Goal: Information Seeking & Learning: Learn about a topic

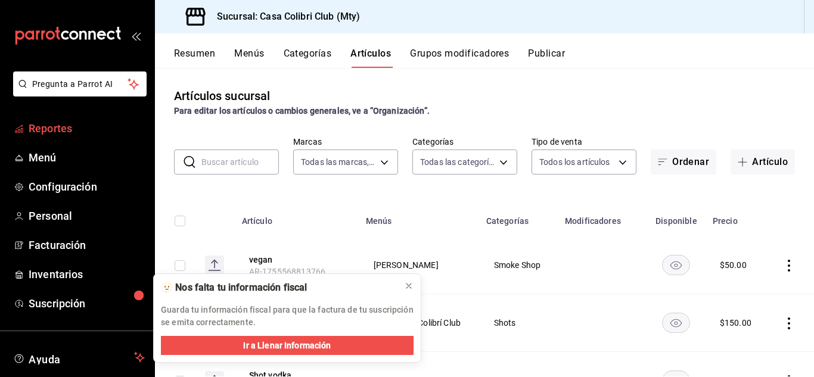
click at [91, 125] on span "Reportes" at bounding box center [87, 128] width 116 height 16
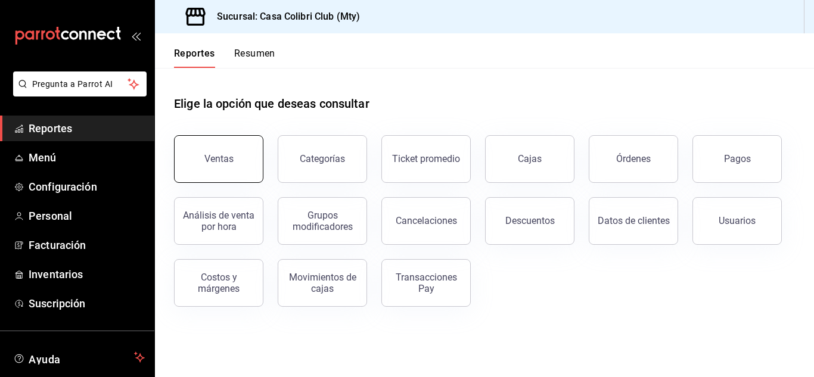
click at [248, 176] on button "Ventas" at bounding box center [218, 159] width 89 height 48
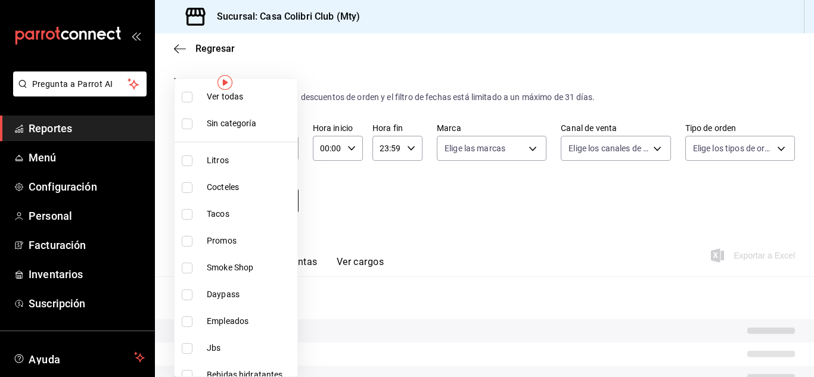
click at [243, 194] on body "Pregunta a Parrot AI Reportes Menú Configuración Personal Facturación Inventari…" at bounding box center [407, 188] width 814 height 377
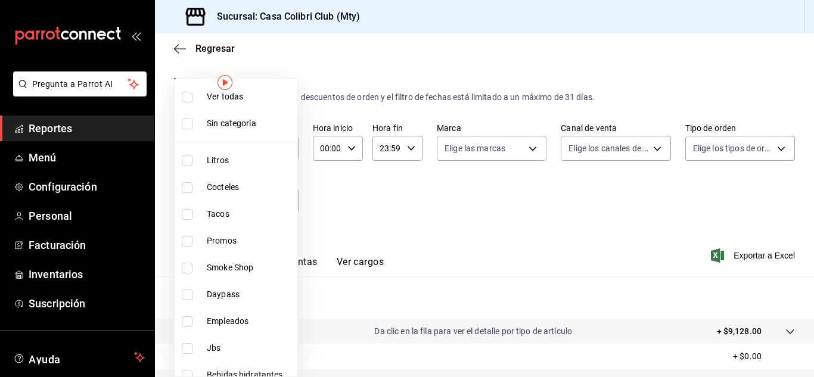
scroll to position [226, 0]
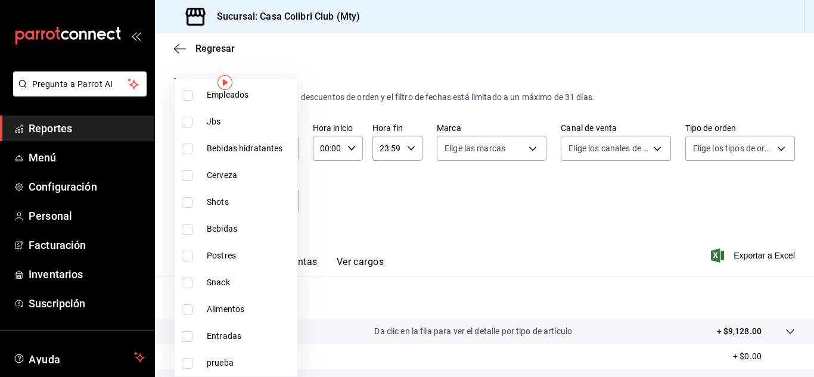
click at [244, 328] on li "Entradas" at bounding box center [236, 336] width 123 height 27
type input "331a05e4-4190-43fc-97d3-d90d8efc3d55"
checkbox input "true"
click at [243, 310] on span "Alimentos" at bounding box center [250, 309] width 86 height 13
type input "331a05e4-4190-43fc-97d3-d90d8efc3d55,2c95d823-cb87-4f43-ad2a-43c64467275f"
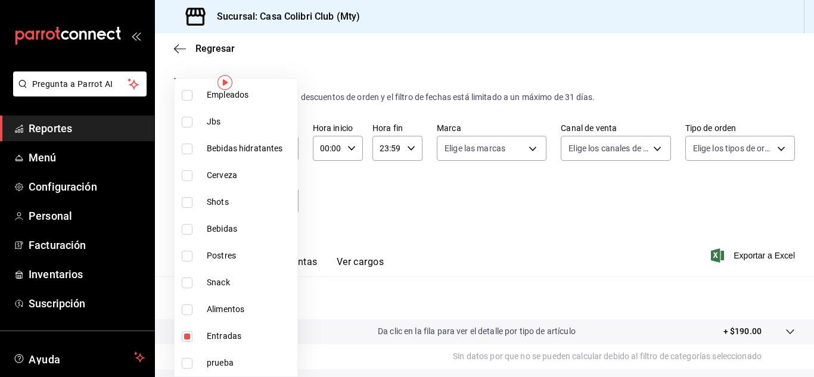
checkbox input "true"
click at [204, 340] on li "Entradas" at bounding box center [236, 336] width 123 height 27
type input "2c95d823-cb87-4f43-ad2a-43c64467275f"
checkbox input "false"
click at [106, 130] on div at bounding box center [407, 188] width 814 height 377
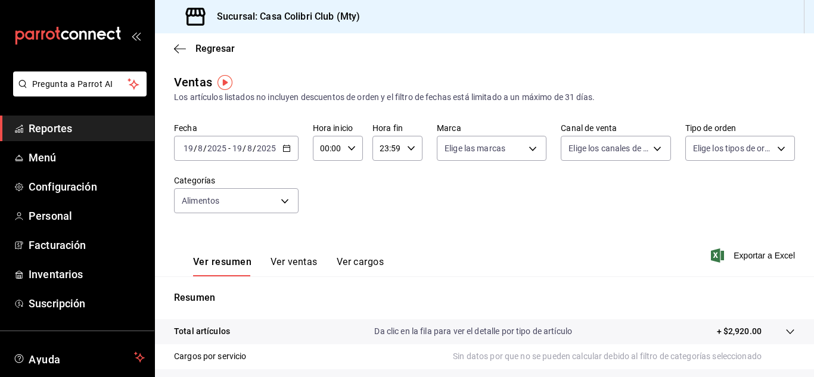
click at [41, 130] on span "Reportes" at bounding box center [87, 128] width 116 height 16
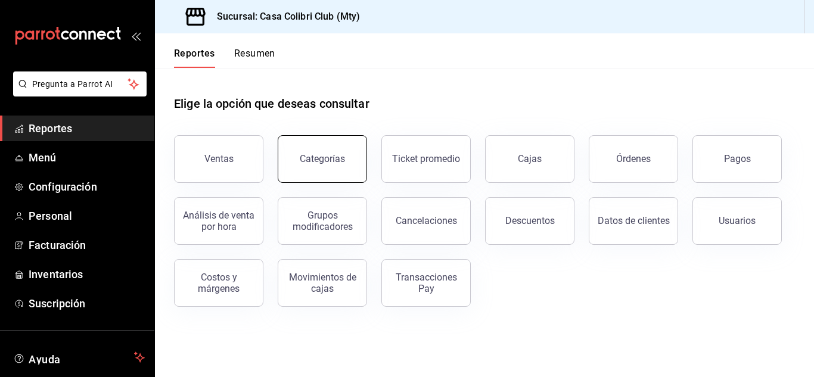
click at [332, 167] on button "Categorías" at bounding box center [322, 159] width 89 height 48
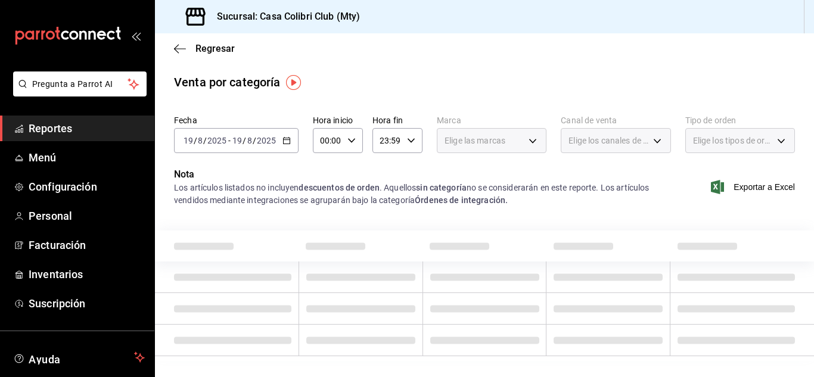
click at [332, 167] on div "Fecha 2025-08-19 19 / 8 / 2025 - 2025-08-19 19 / 8 / 2025 Hora inicio 00:00 Hor…" at bounding box center [484, 138] width 621 height 57
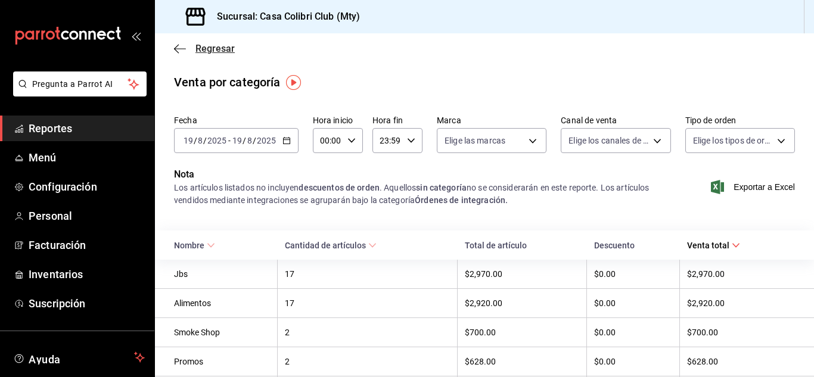
click at [177, 49] on icon "button" at bounding box center [180, 48] width 12 height 11
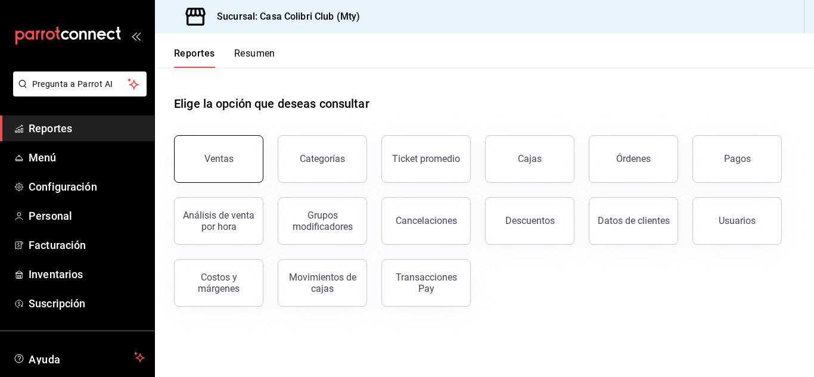
click at [185, 159] on button "Ventas" at bounding box center [218, 159] width 89 height 48
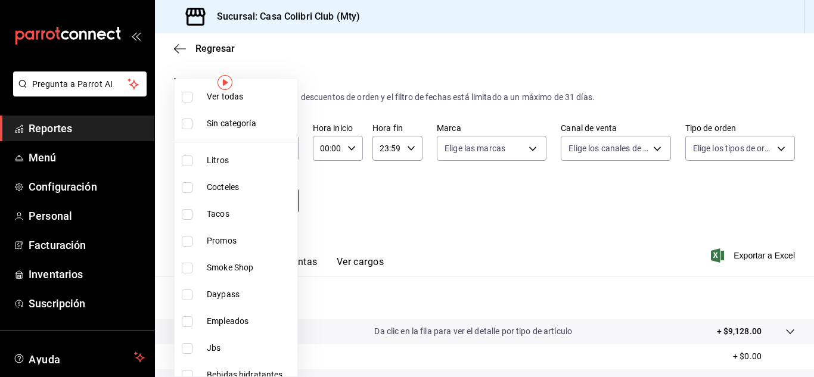
click at [276, 203] on body "Pregunta a Parrot AI Reportes Menú Configuración Personal Facturación Inventari…" at bounding box center [407, 188] width 814 height 377
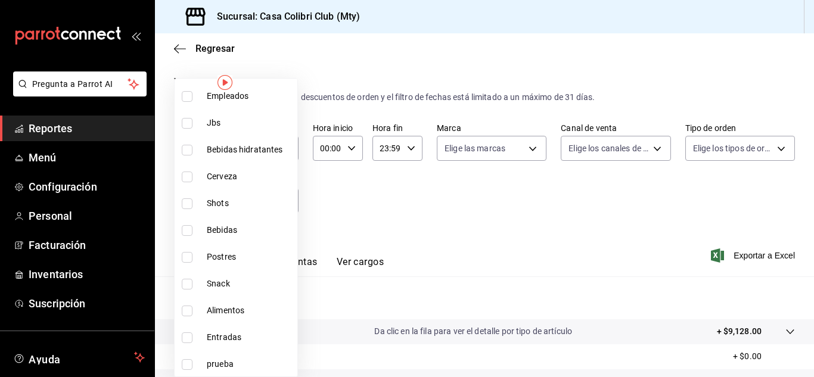
scroll to position [226, 0]
click at [262, 306] on span "Alimentos" at bounding box center [250, 309] width 86 height 13
type input "2c95d823-cb87-4f43-ad2a-43c64467275f"
checkbox input "true"
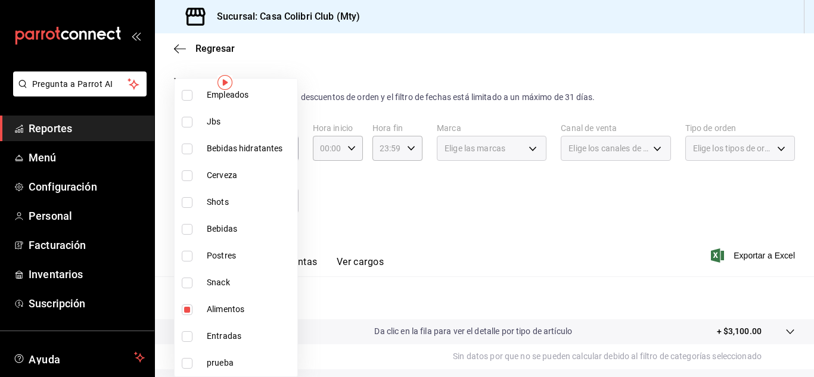
click at [429, 224] on div at bounding box center [407, 188] width 814 height 377
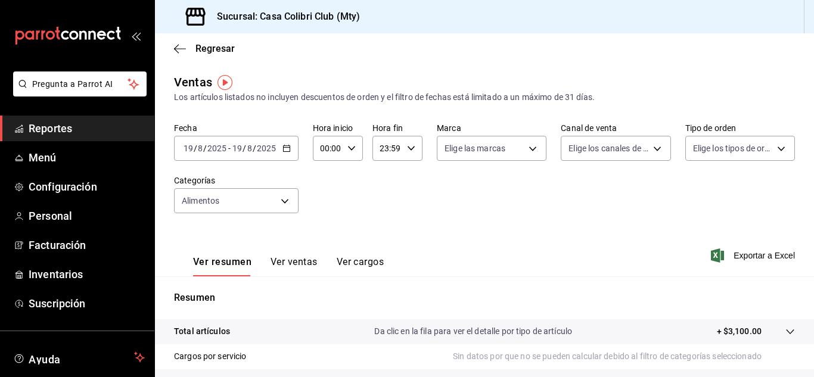
click at [278, 256] on button "Ver ventas" at bounding box center [293, 266] width 47 height 20
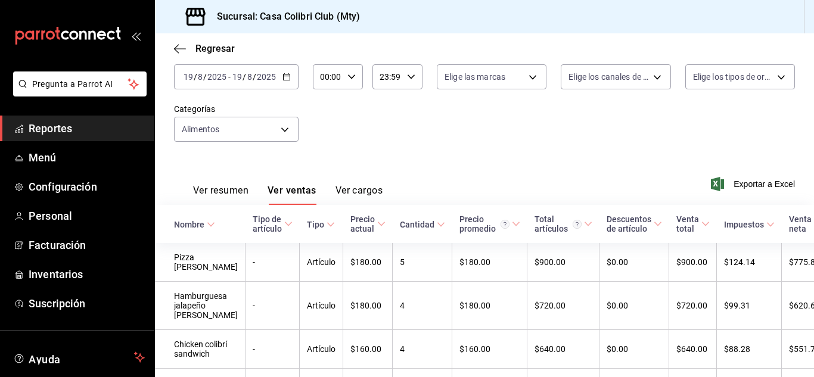
scroll to position [63, 0]
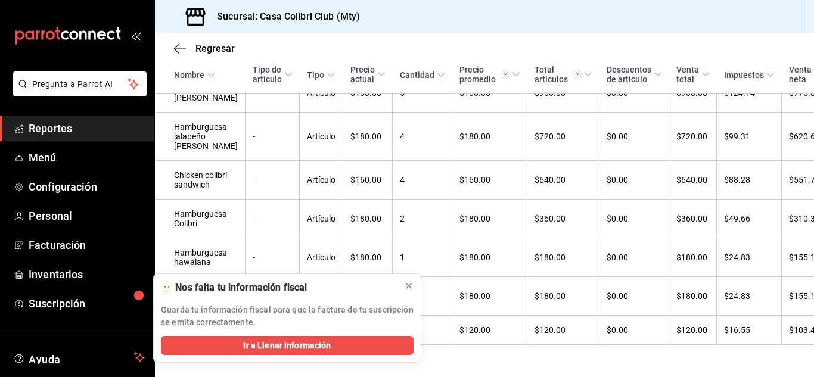
scroll to position [302, 0]
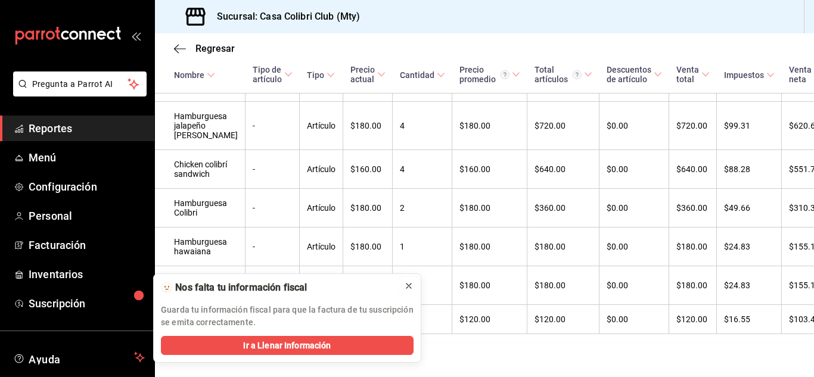
click at [413, 284] on icon at bounding box center [409, 286] width 10 height 10
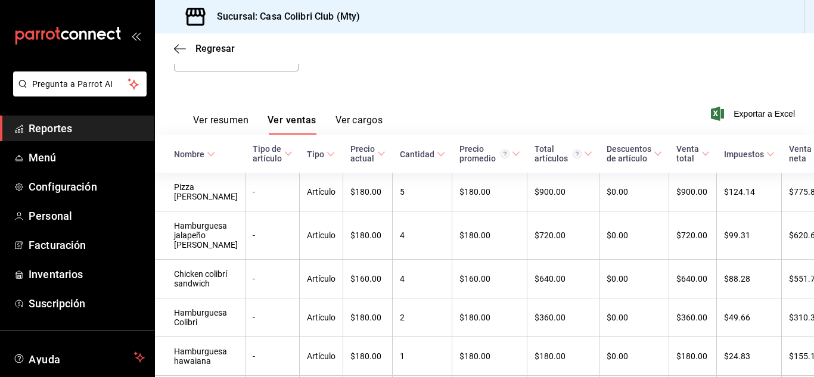
scroll to position [135, 0]
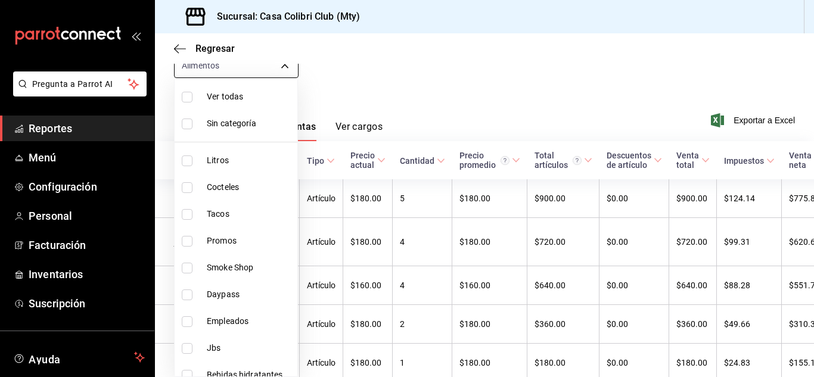
click at [250, 67] on body "Pregunta a Parrot AI Reportes Menú Configuración Personal Facturación Inventari…" at bounding box center [407, 188] width 814 height 377
click at [242, 239] on span "Promos" at bounding box center [250, 241] width 86 height 13
type input "2c95d823-cb87-4f43-ad2a-43c64467275f,41a3b1dc-a3a6-445d-b566-c1e1dbc60d8d"
checkbox input "true"
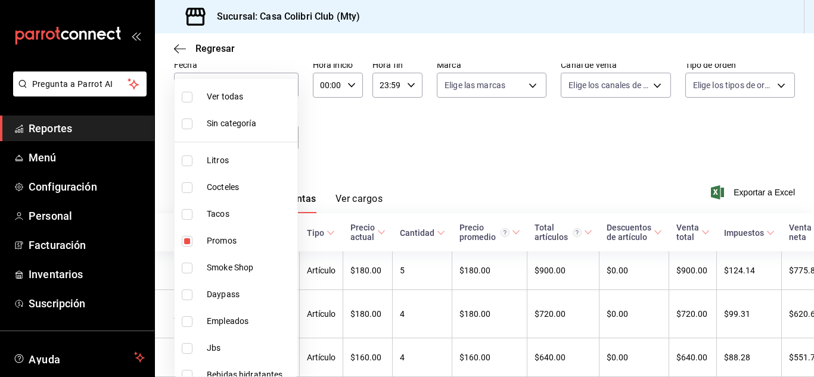
scroll to position [135, 0]
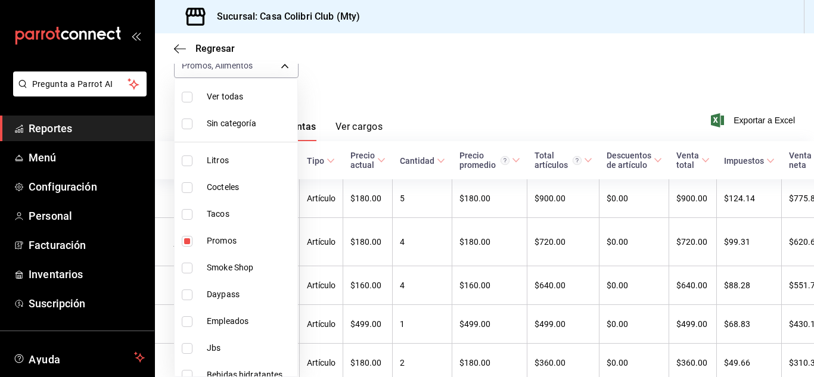
click at [481, 117] on div at bounding box center [407, 188] width 814 height 377
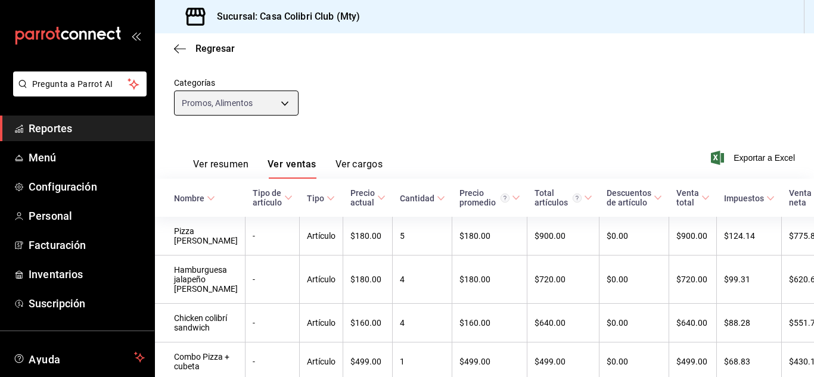
scroll to position [80, 0]
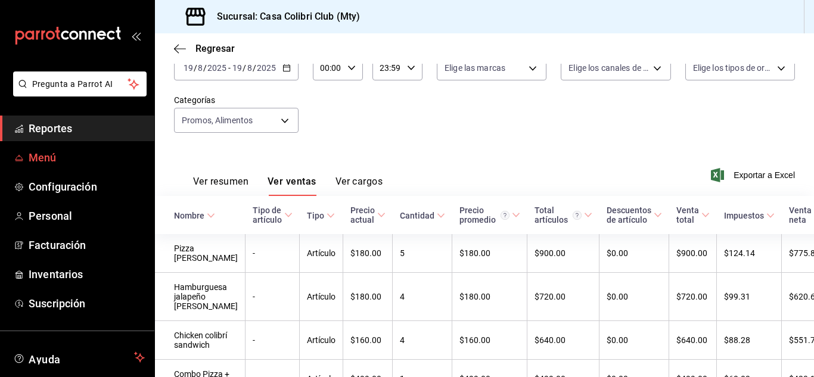
click at [52, 162] on span "Menú" at bounding box center [87, 158] width 116 height 16
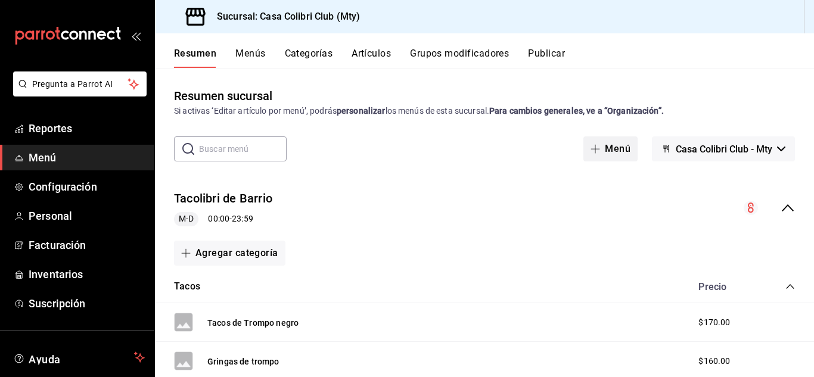
click at [598, 148] on button "Menú" at bounding box center [610, 148] width 54 height 25
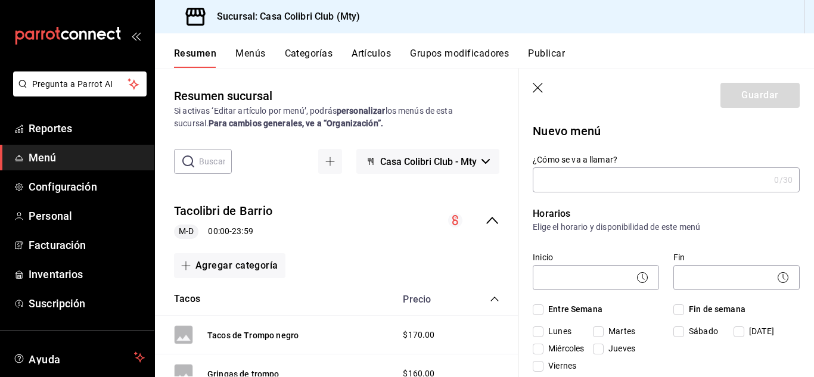
click at [540, 89] on icon "button" at bounding box center [538, 89] width 12 height 12
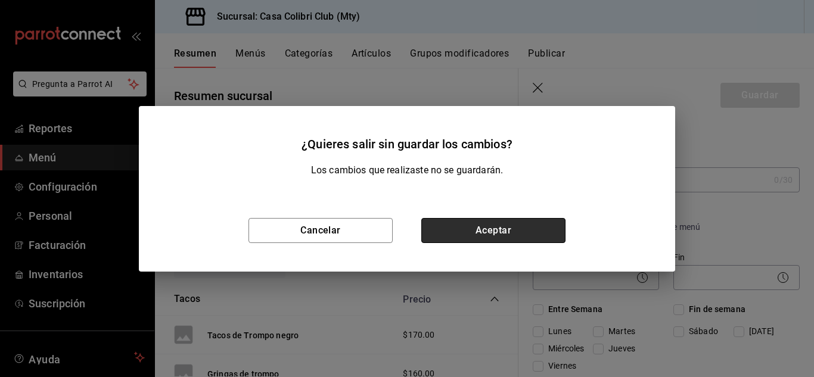
click at [456, 230] on button "Aceptar" at bounding box center [493, 230] width 144 height 25
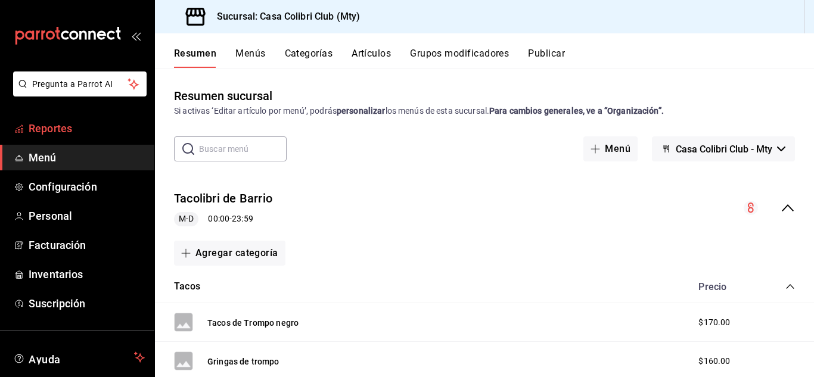
click at [101, 132] on span "Reportes" at bounding box center [87, 128] width 116 height 16
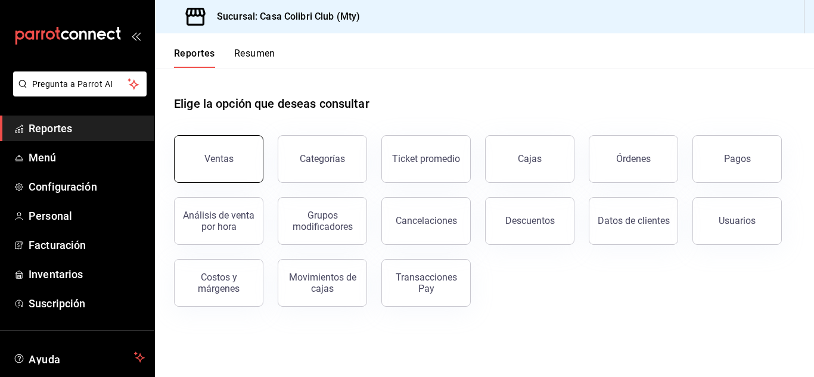
click at [211, 176] on button "Ventas" at bounding box center [218, 159] width 89 height 48
